Goal: Transaction & Acquisition: Obtain resource

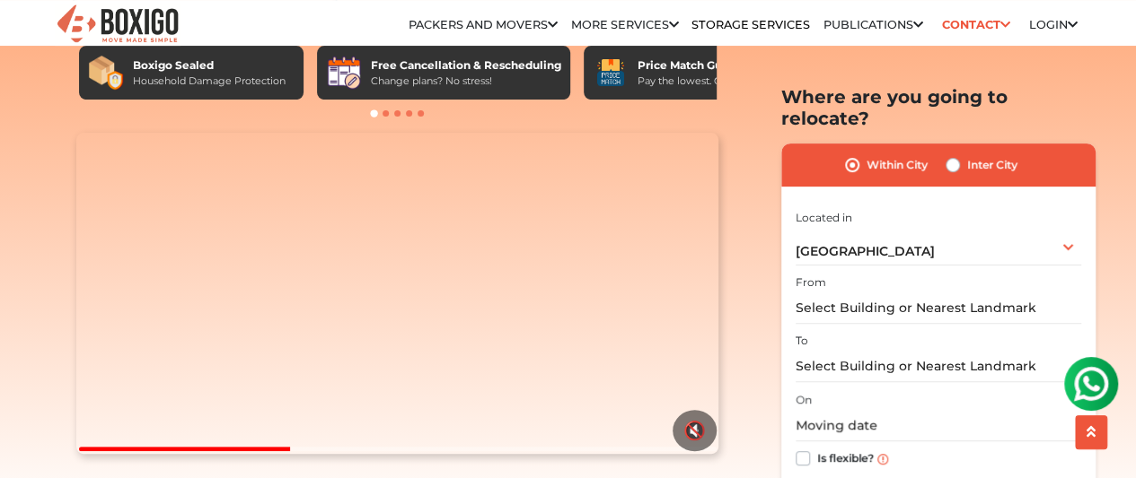
scroll to position [180, 0]
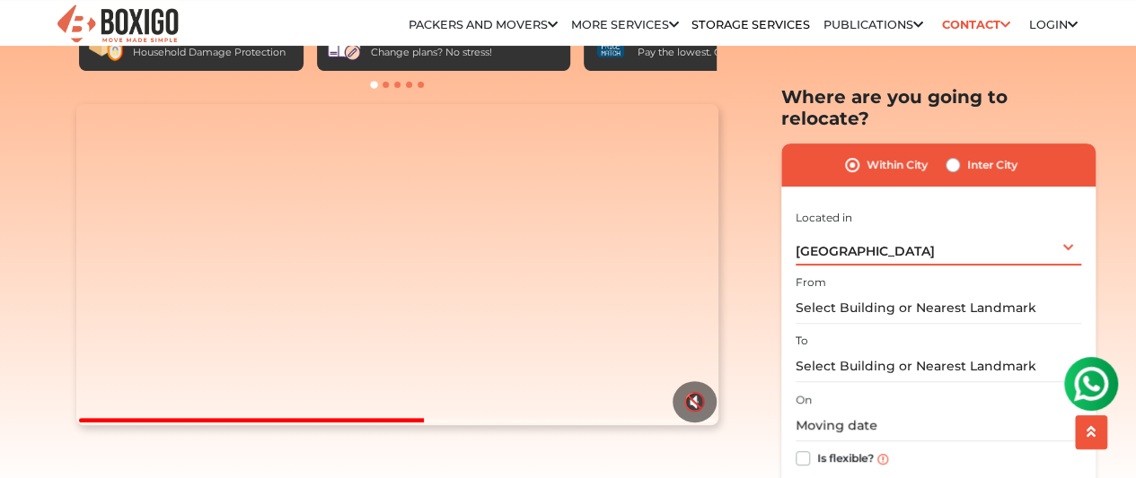
click at [840, 238] on div "Mumbai Select City Bangalore Bengaluru Bhopal Bhubaneswar Chennai Coimbatore Cu…" at bounding box center [937, 246] width 285 height 38
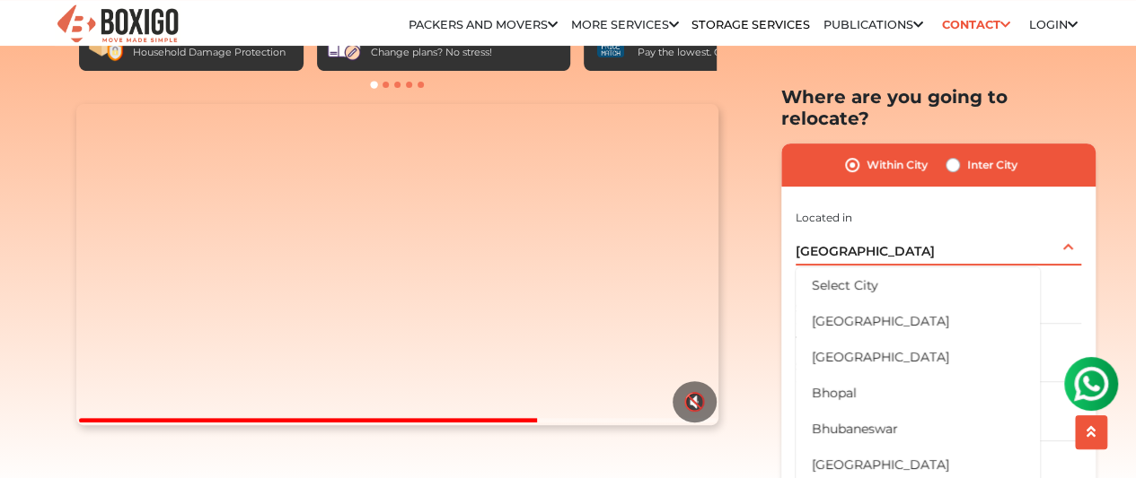
click at [879, 227] on div "Mumbai Select City Bangalore Bengaluru Bhopal Bhubaneswar Chennai Coimbatore Cu…" at bounding box center [937, 246] width 285 height 38
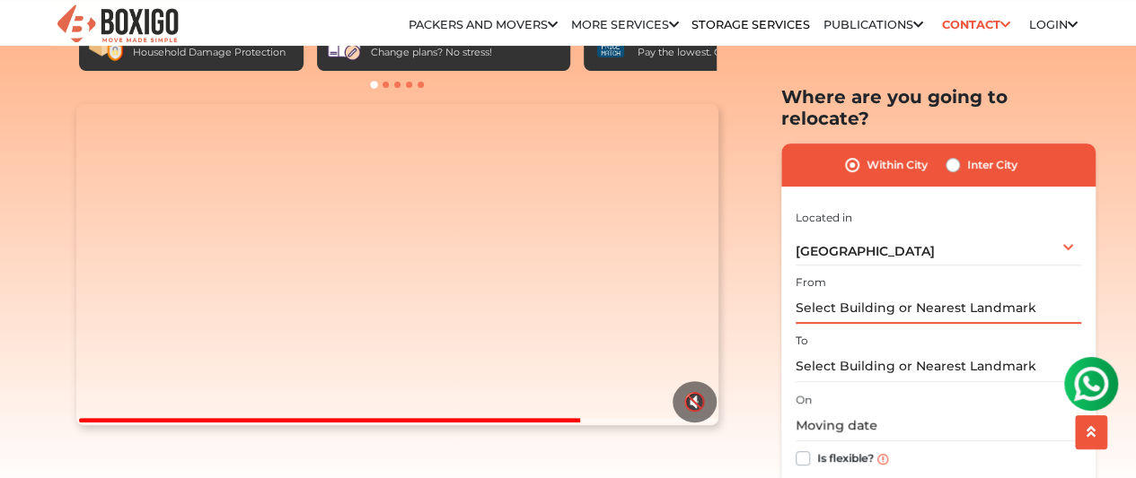
click at [861, 293] on input "text" at bounding box center [937, 308] width 285 height 31
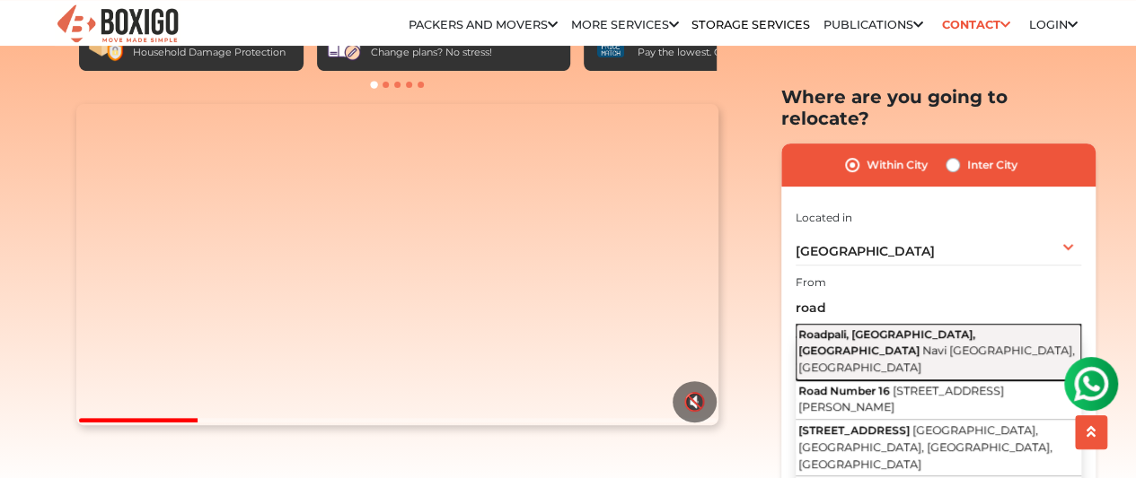
click at [848, 324] on button "Roadpali, Kalamboli, Panvel Navi Mumbai, Maharashtra" at bounding box center [937, 352] width 285 height 57
type input "Roadpali, Kalamboli, Panvel, Navi Mumbai, Maharashtra"
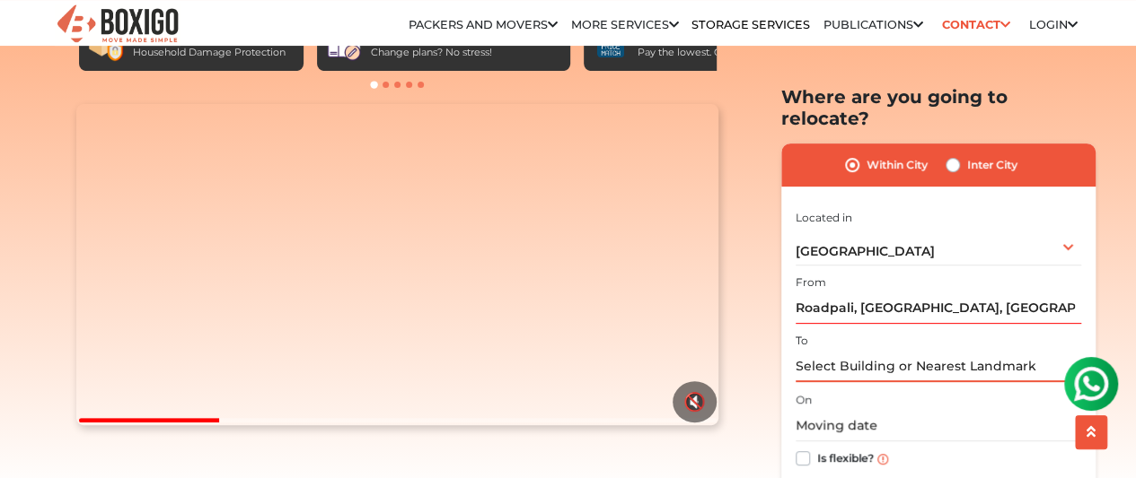
click at [845, 351] on input "text" at bounding box center [937, 366] width 285 height 31
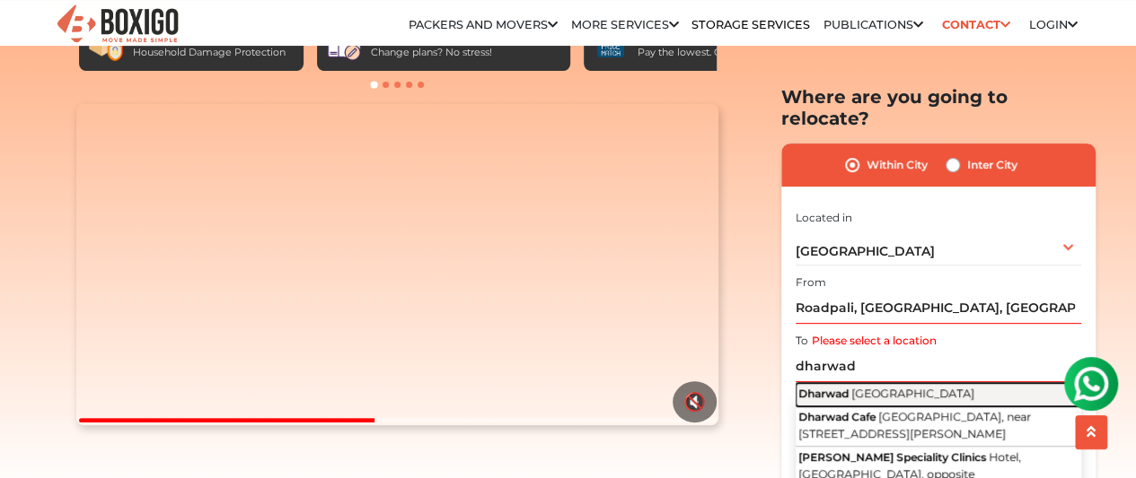
click at [861, 387] on span "Karnataka" at bounding box center [912, 393] width 123 height 13
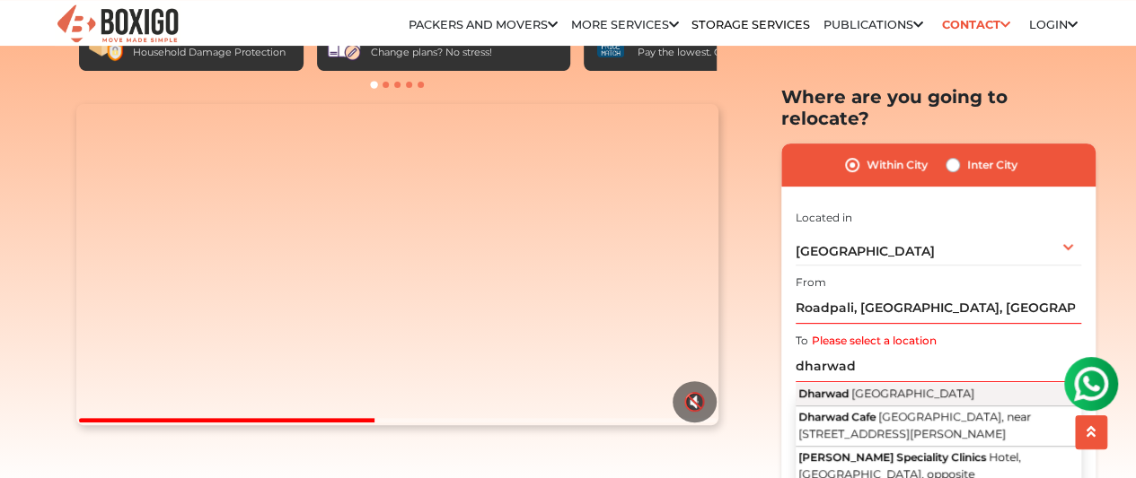
type input "Dharwad, Karnataka"
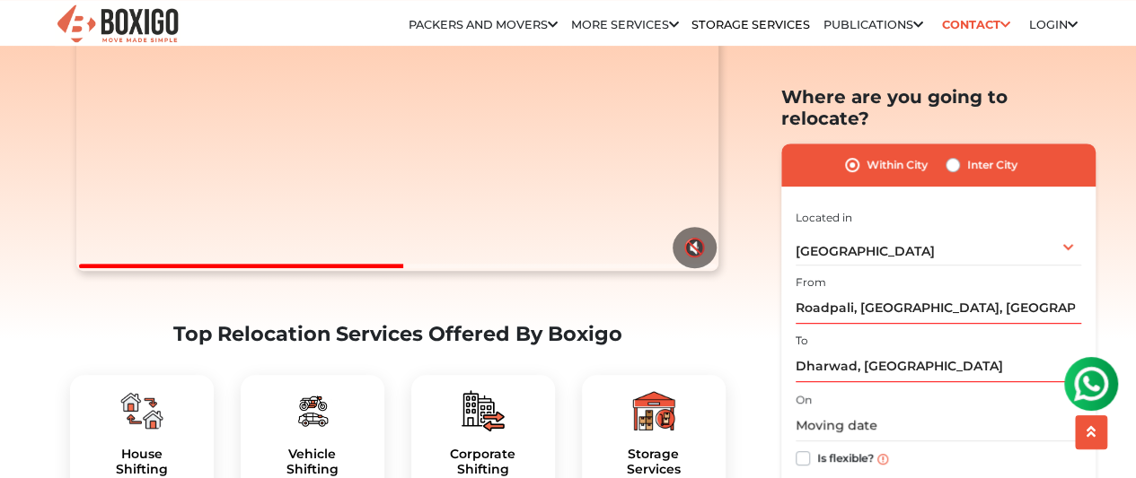
scroll to position [359, 0]
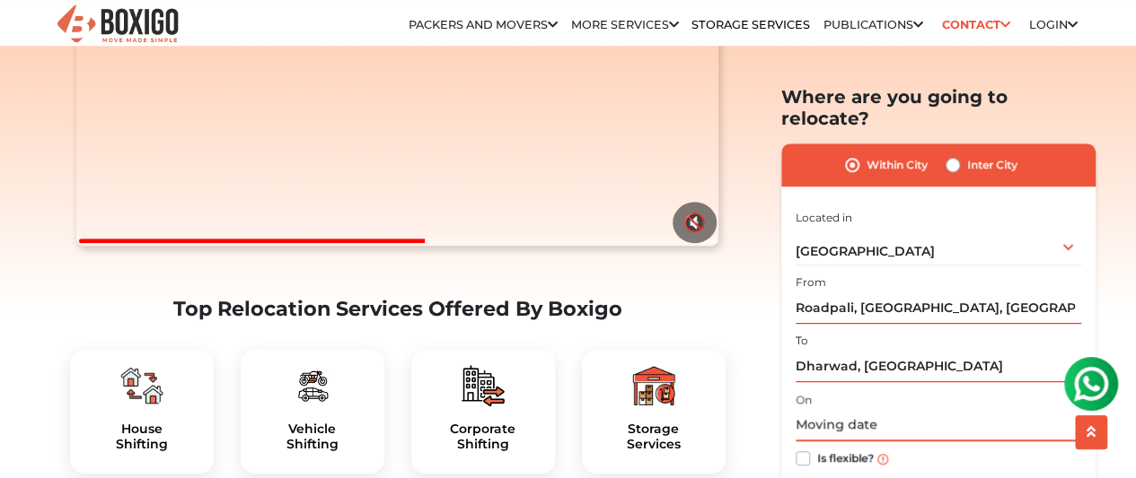
click at [824, 412] on input "text" at bounding box center [937, 425] width 285 height 31
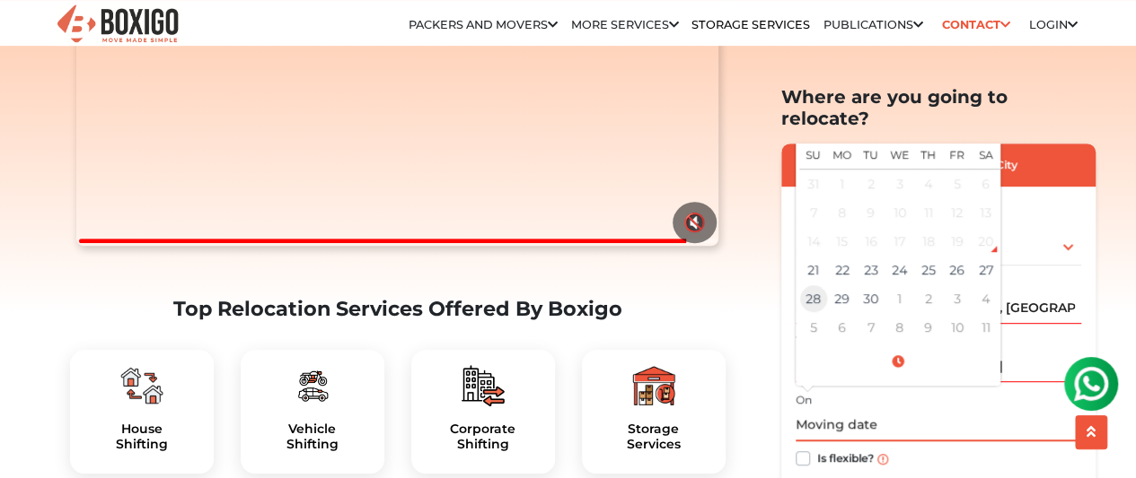
click at [821, 285] on td "28" at bounding box center [813, 299] width 29 height 29
type input "09/28/2025 12:00 AM"
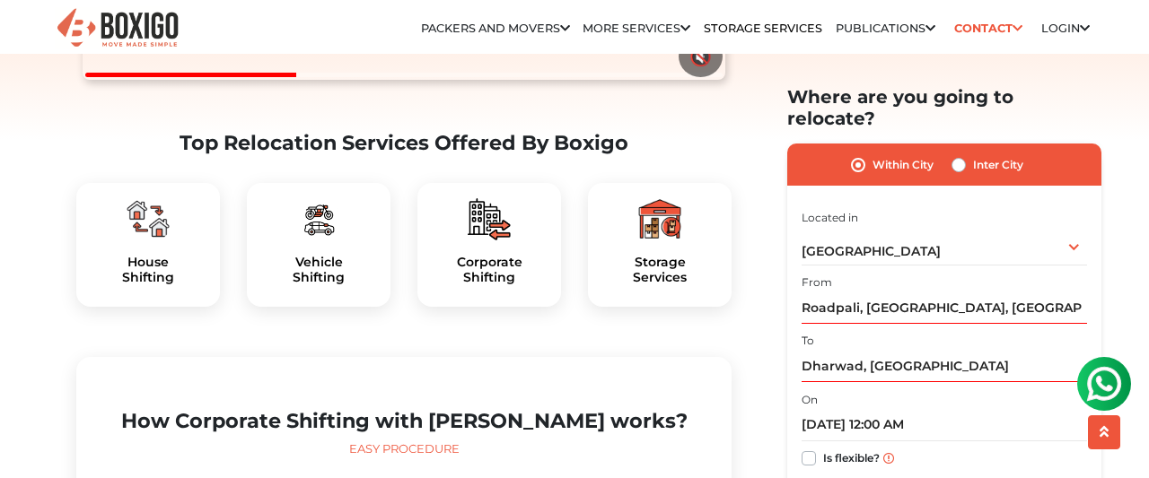
scroll to position [539, 0]
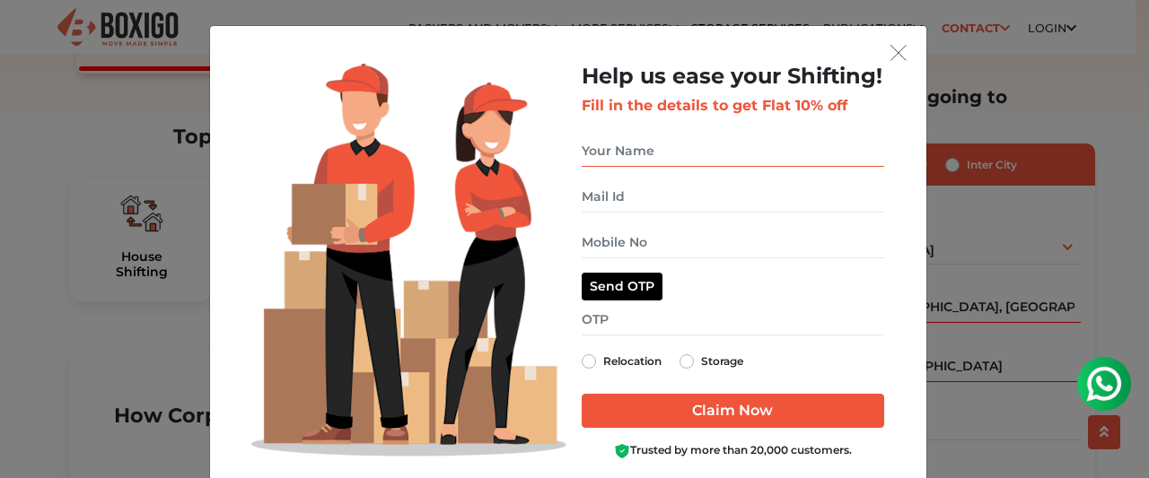
click at [758, 161] on input "get free quote dialog" at bounding box center [733, 151] width 303 height 31
type input "vinit shrivastav"
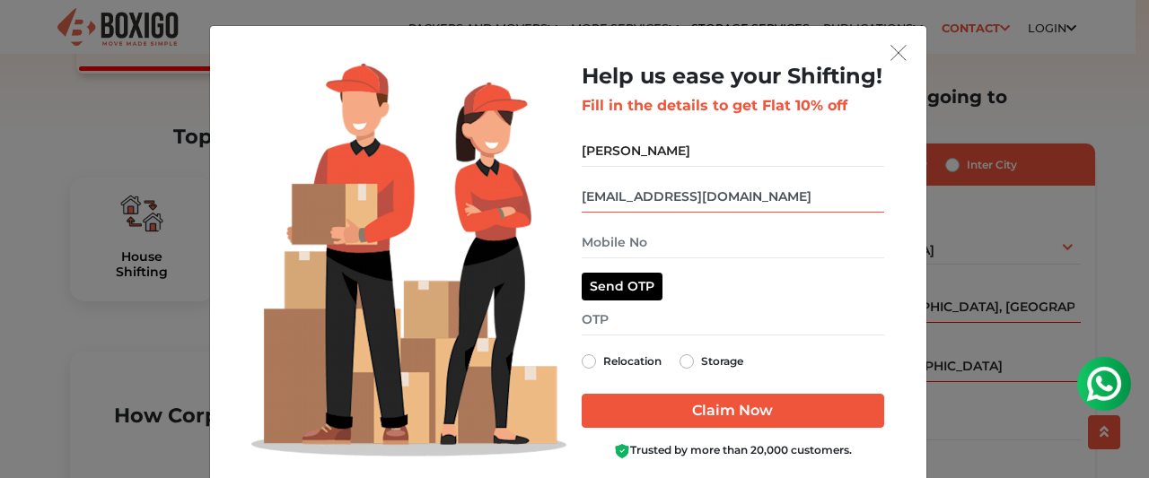
type input "shrivastav_vinit@yahoo.in"
type input "9819356389"
click at [603, 366] on label "Relocation" at bounding box center [632, 362] width 58 height 22
click at [582, 366] on input "Relocation" at bounding box center [589, 360] width 14 height 18
radio input "true"
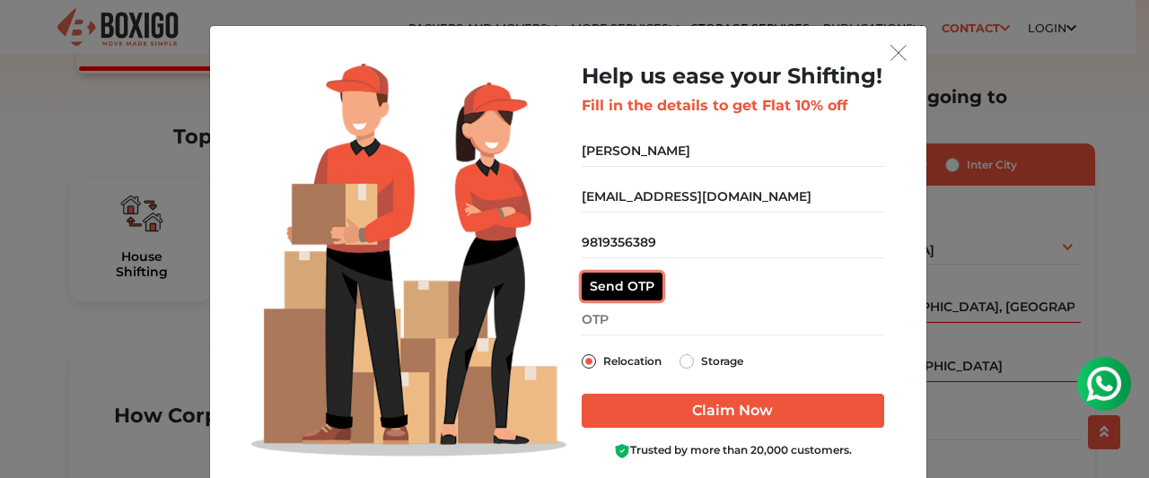
click at [613, 291] on button "Send OTP" at bounding box center [622, 287] width 81 height 28
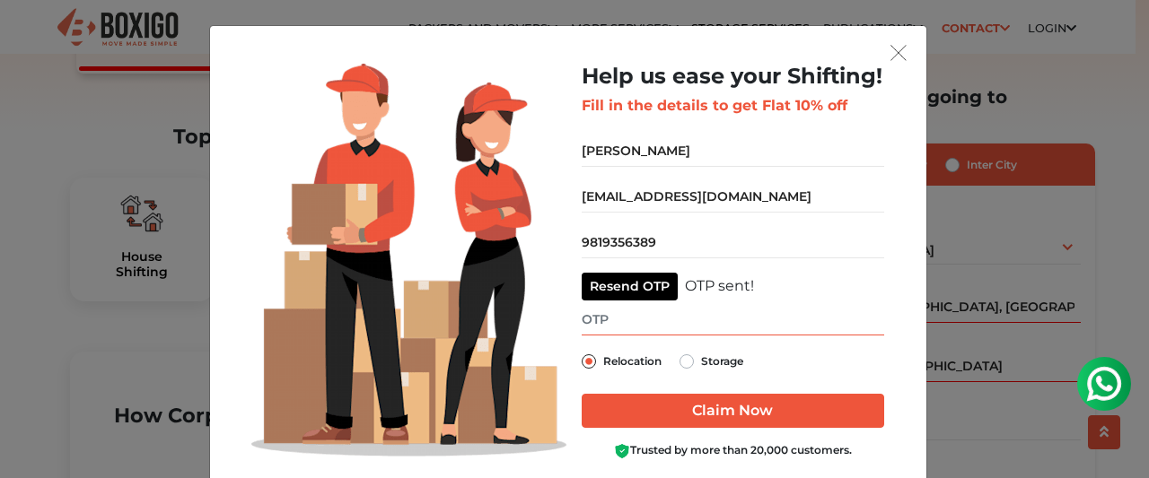
click at [626, 317] on input "get free quote dialog" at bounding box center [733, 319] width 303 height 31
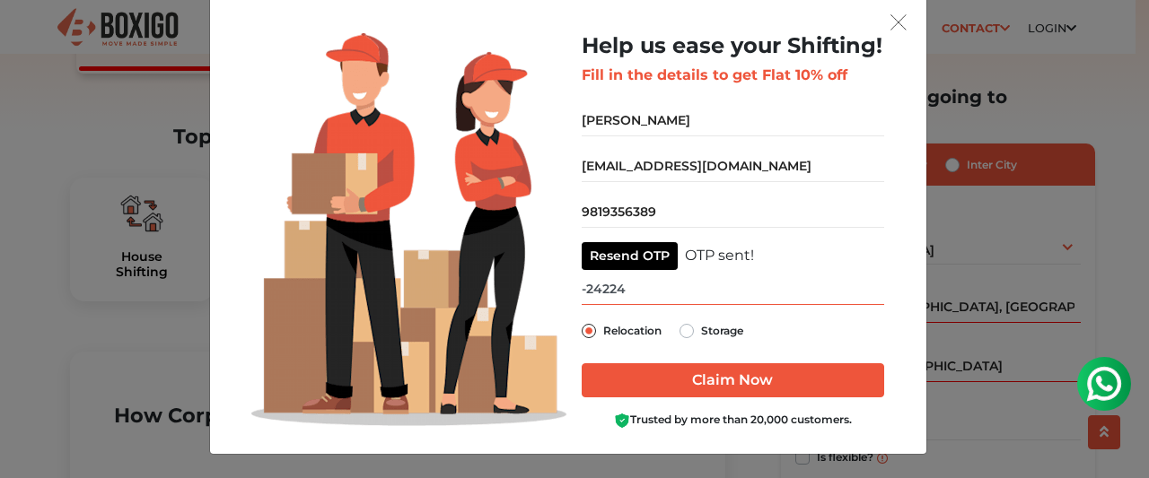
drag, startPoint x: 645, startPoint y: 279, endPoint x: 502, endPoint y: 280, distance: 142.7
click at [502, 280] on div "Help us ease your Shifting! Fill in the details to get Flat 10% off vinit shriv…" at bounding box center [568, 236] width 660 height 407
type input "4224"
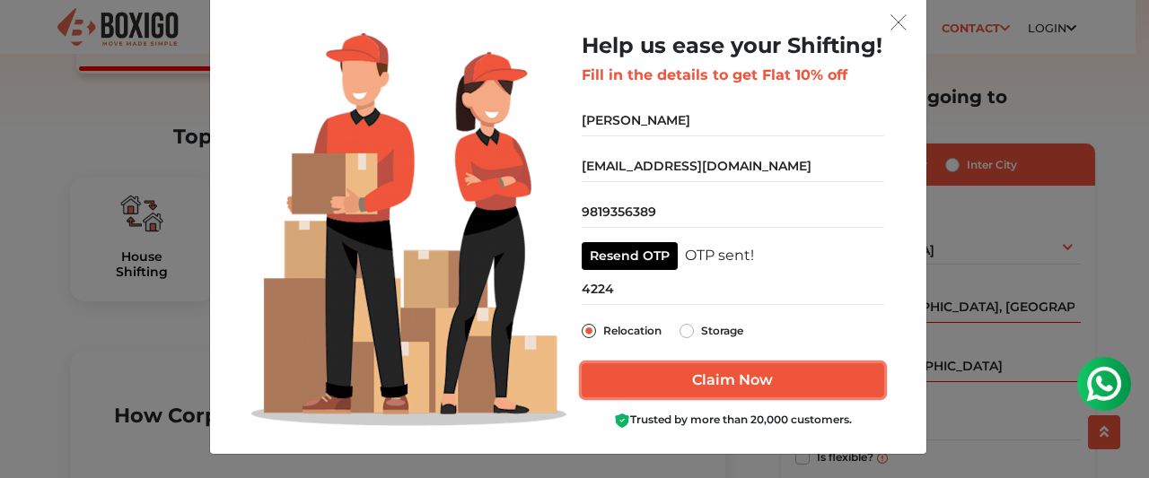
click at [737, 382] on input "Claim Now" at bounding box center [733, 381] width 303 height 34
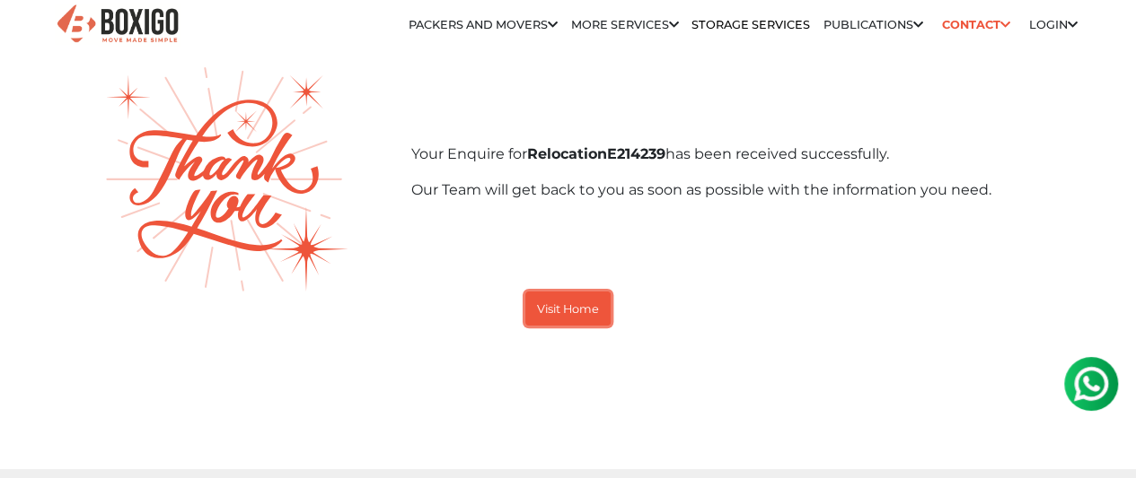
click at [558, 326] on button "Visit Home" at bounding box center [567, 309] width 85 height 34
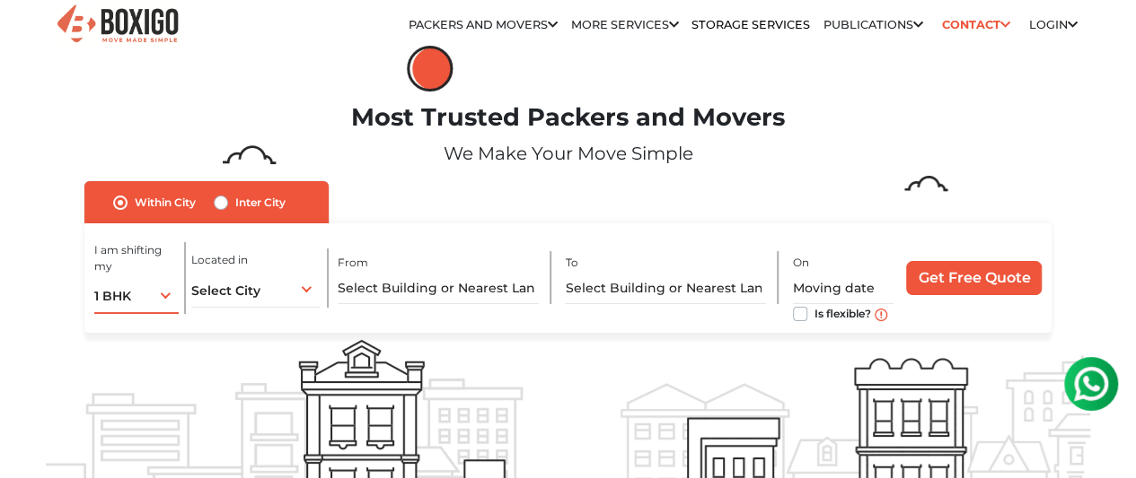
click at [121, 304] on span "1 BHK" at bounding box center [112, 296] width 37 height 16
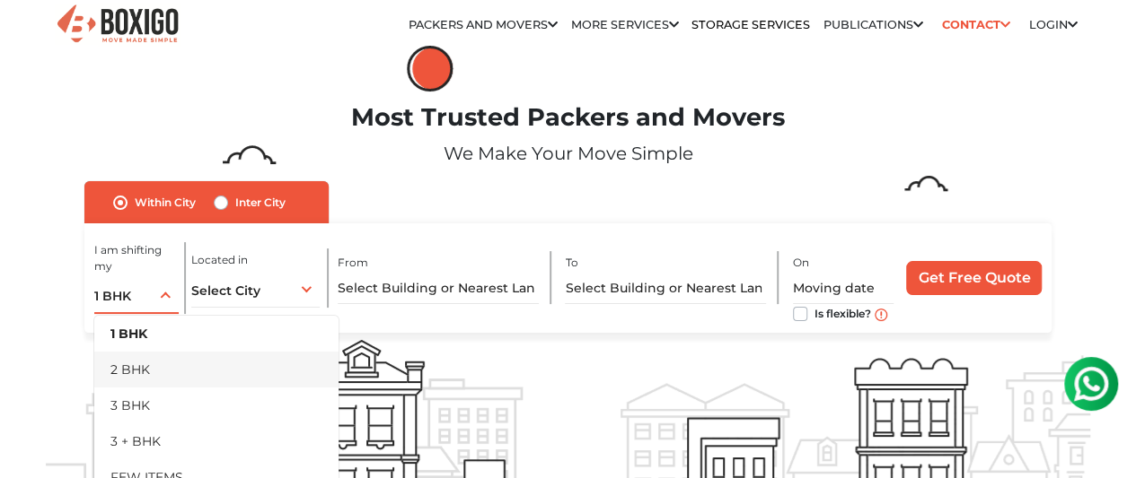
click at [138, 381] on li "2 BHK" at bounding box center [216, 370] width 244 height 36
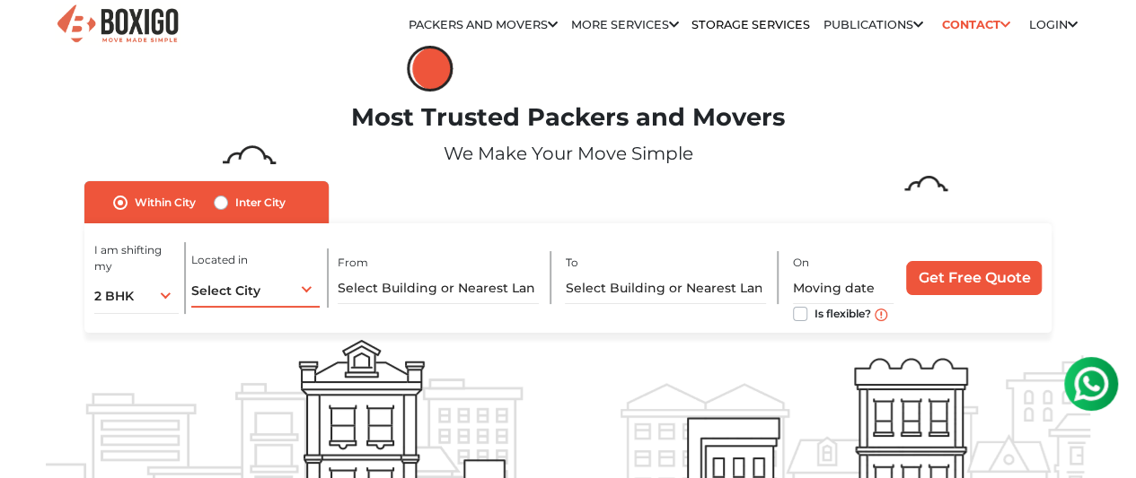
click at [264, 297] on div "Select City Select City Bangalore Bengaluru Bhopal Bhubaneswar Chennai Coimbato…" at bounding box center [255, 289] width 128 height 38
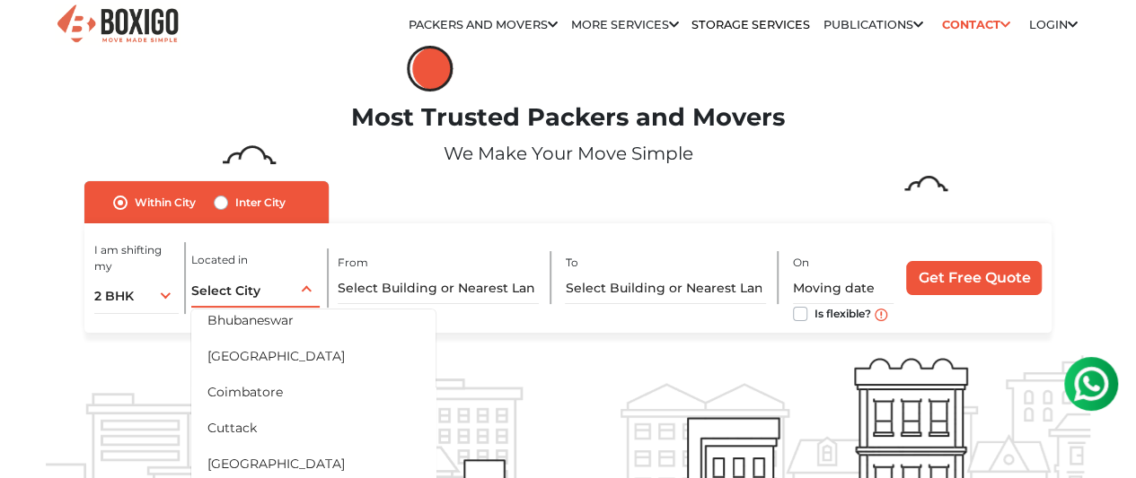
scroll to position [180, 0]
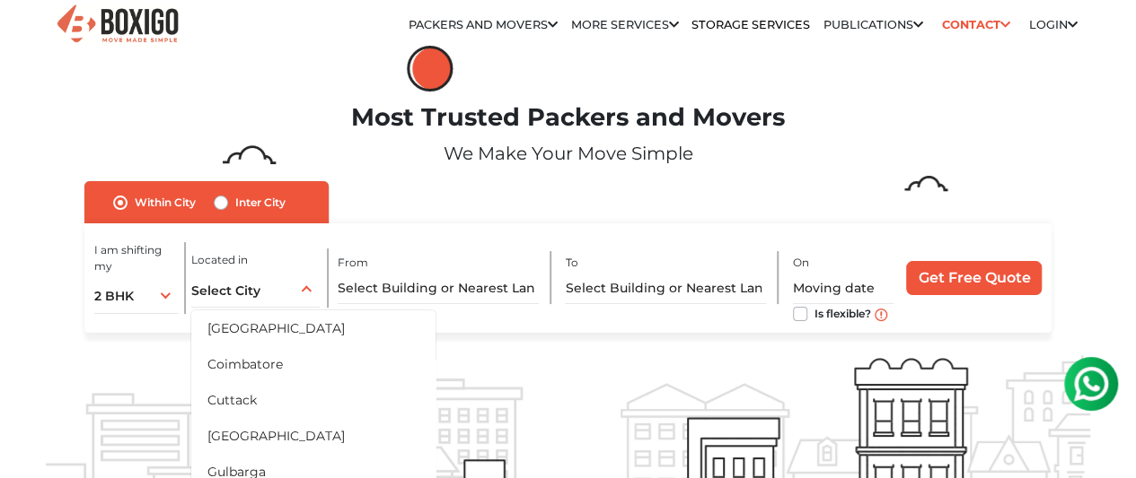
click at [235, 214] on label "Inter City" at bounding box center [260, 203] width 50 height 22
click at [224, 210] on input "Inter City" at bounding box center [221, 201] width 14 height 18
radio input "true"
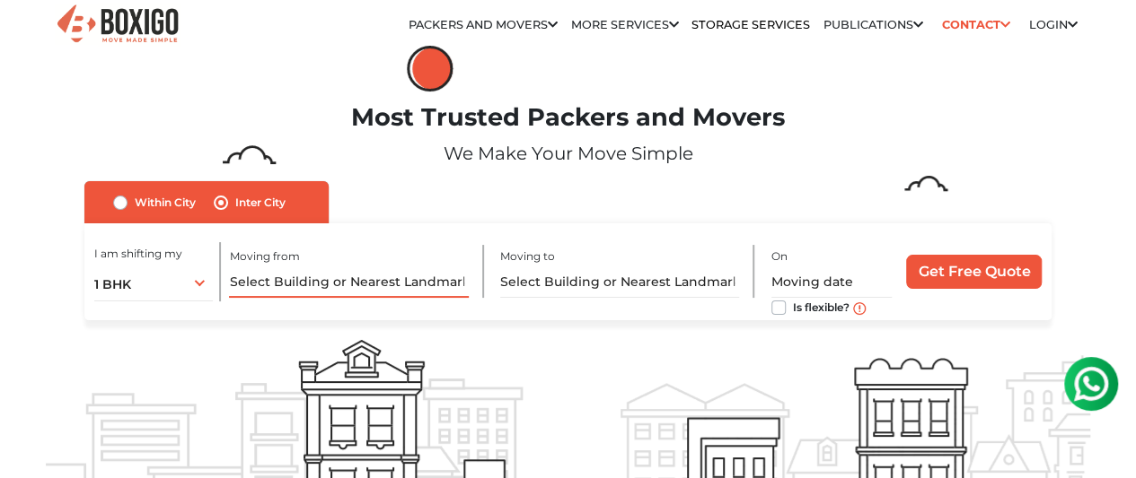
click at [314, 282] on input "text" at bounding box center [348, 282] width 239 height 31
click at [135, 206] on label "Within City" at bounding box center [165, 203] width 61 height 22
click at [126, 206] on input "Within City" at bounding box center [120, 201] width 14 height 18
radio input "true"
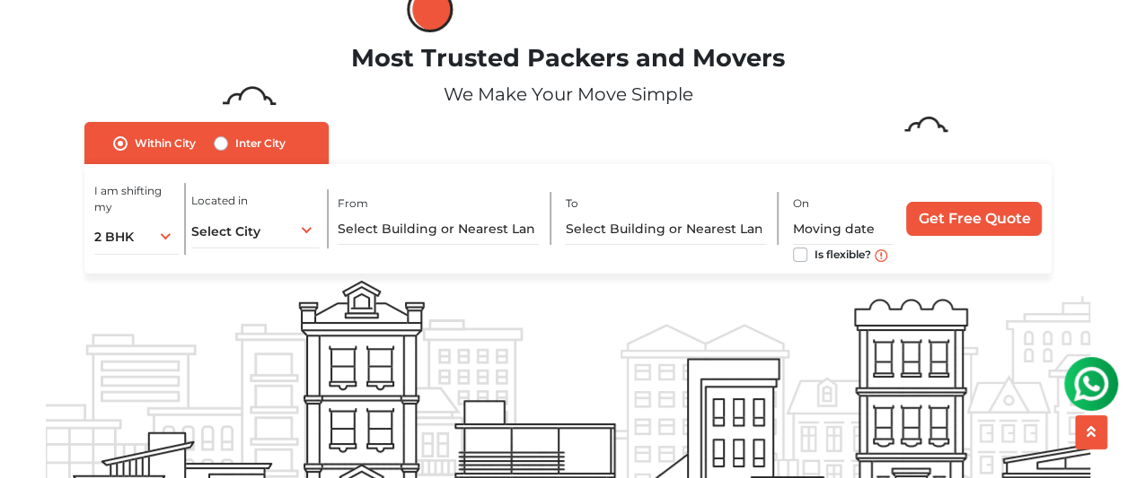
scroll to position [0, 0]
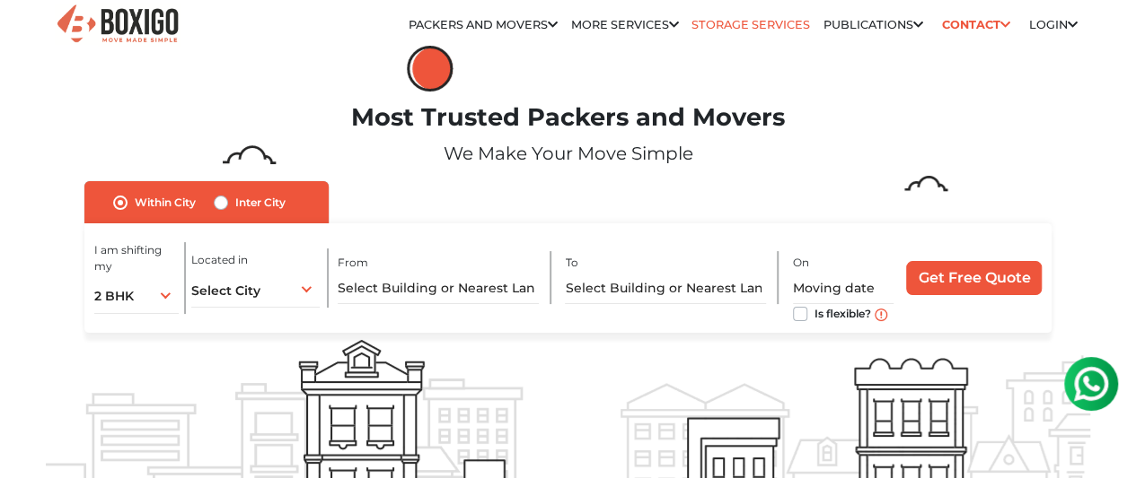
click at [785, 31] on link "Storage Services" at bounding box center [750, 24] width 118 height 13
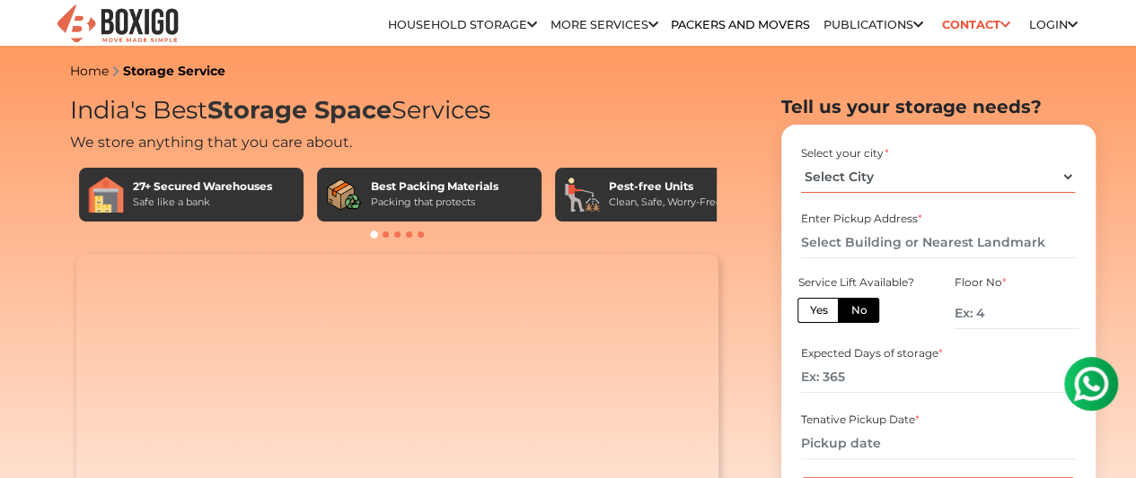
drag, startPoint x: 0, startPoint y: 0, endPoint x: 891, endPoint y: 184, distance: 910.2
click at [891, 184] on select "Select City Bangalore Bengaluru Bhopal Bhubaneswar Chennai Coimbatore Cuttack D…" at bounding box center [938, 177] width 274 height 31
select select "[GEOGRAPHIC_DATA]"
click at [801, 168] on select "Select City Bangalore Bengaluru Bhopal Bhubaneswar Chennai Coimbatore Cuttack D…" at bounding box center [938, 177] width 274 height 31
click at [854, 250] on input "text" at bounding box center [938, 242] width 274 height 31
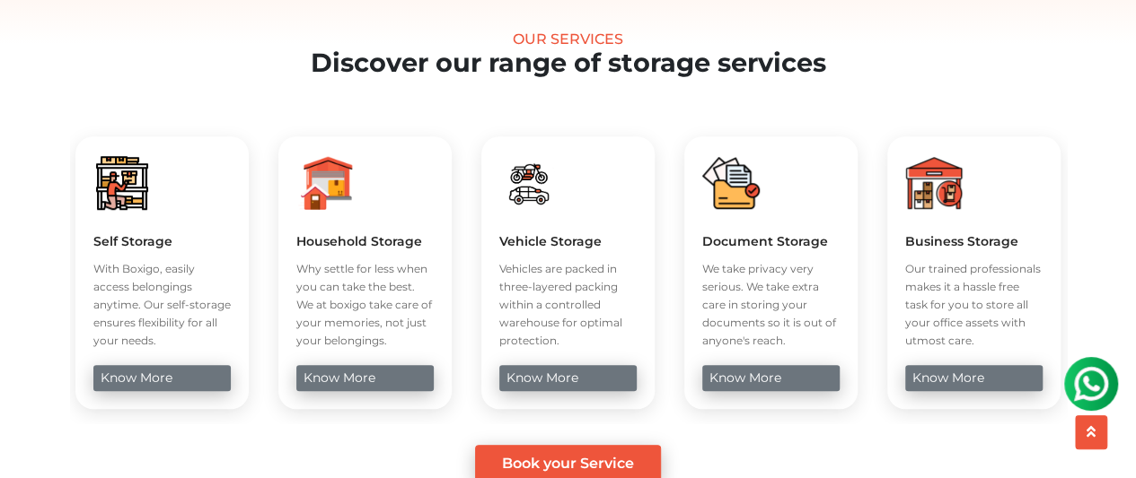
scroll to position [718, 0]
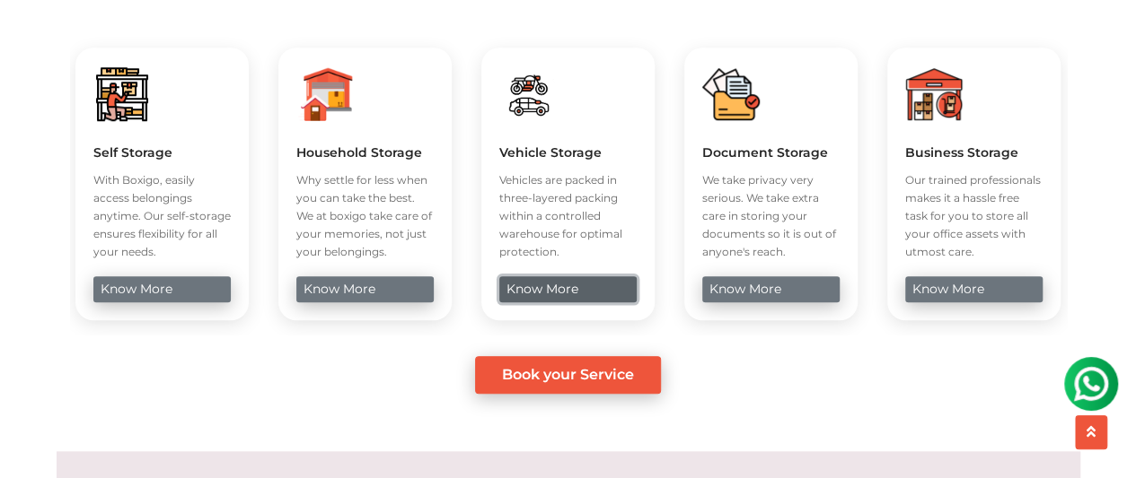
click at [529, 303] on link "know more" at bounding box center [567, 289] width 137 height 26
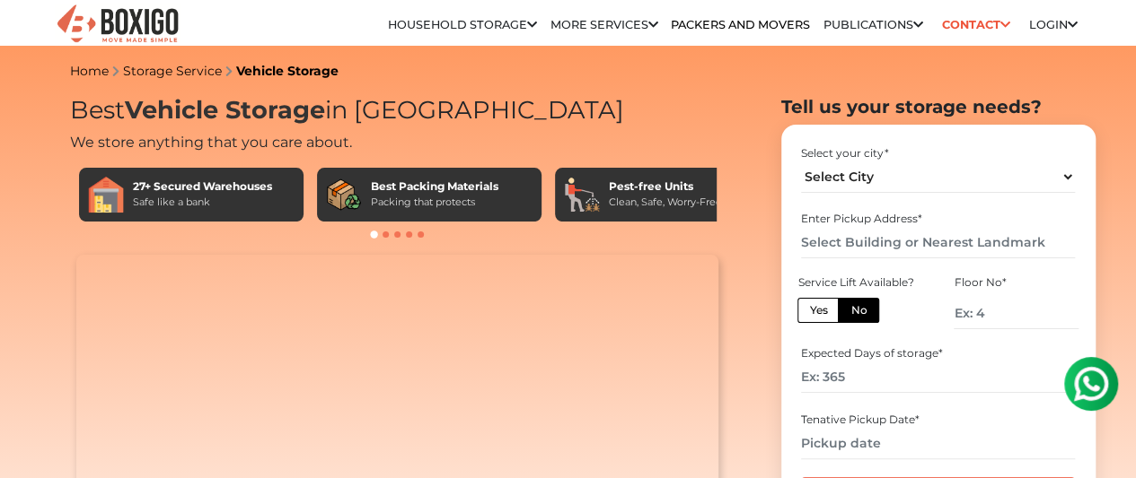
click at [0, 0] on link "Sales : 079 694 95553" at bounding box center [0, 0] width 0 height 0
